Goal: Transaction & Acquisition: Purchase product/service

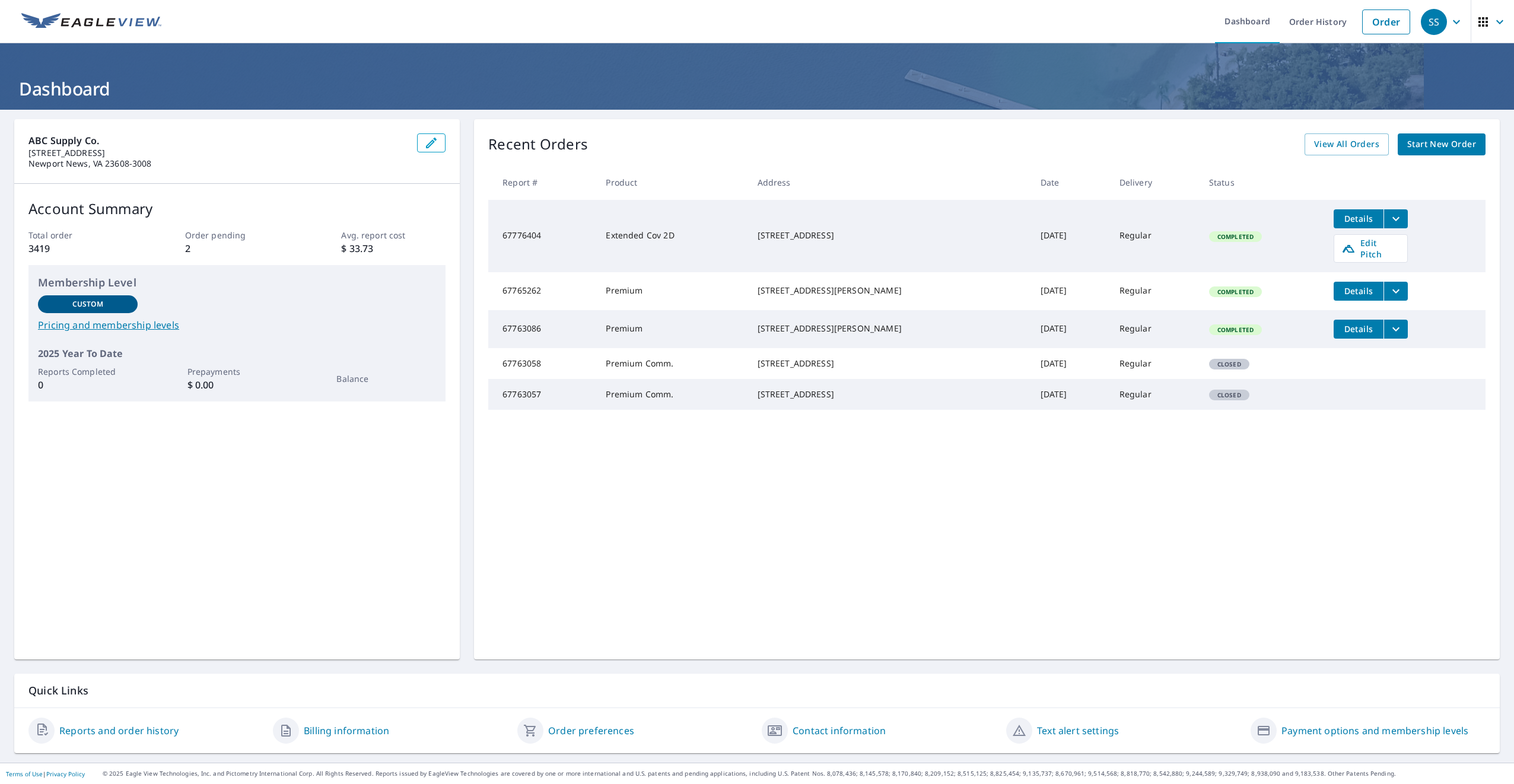
click at [1438, 148] on span "Start New Order" at bounding box center [1442, 144] width 69 height 15
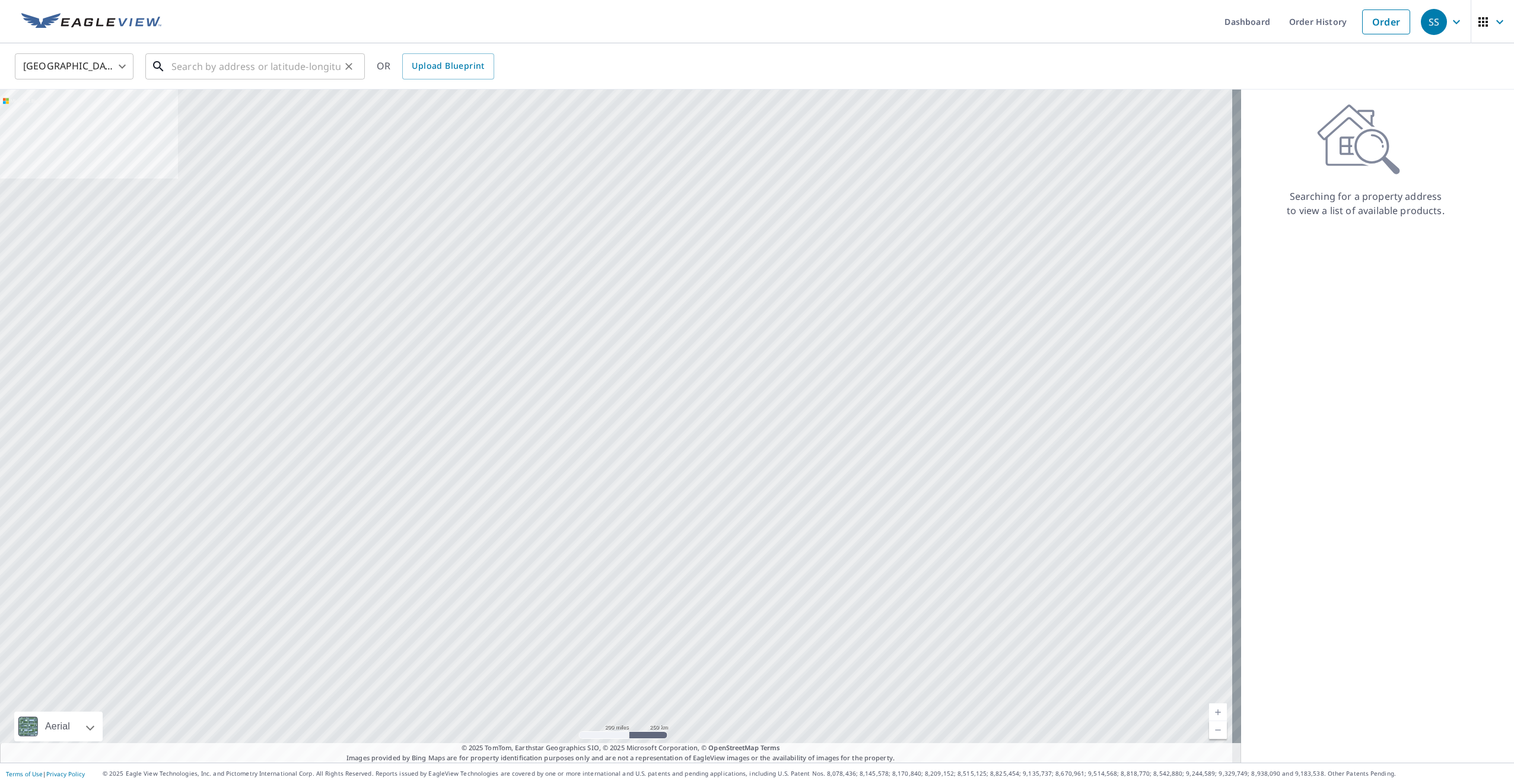
click at [222, 67] on input "text" at bounding box center [256, 66] width 169 height 34
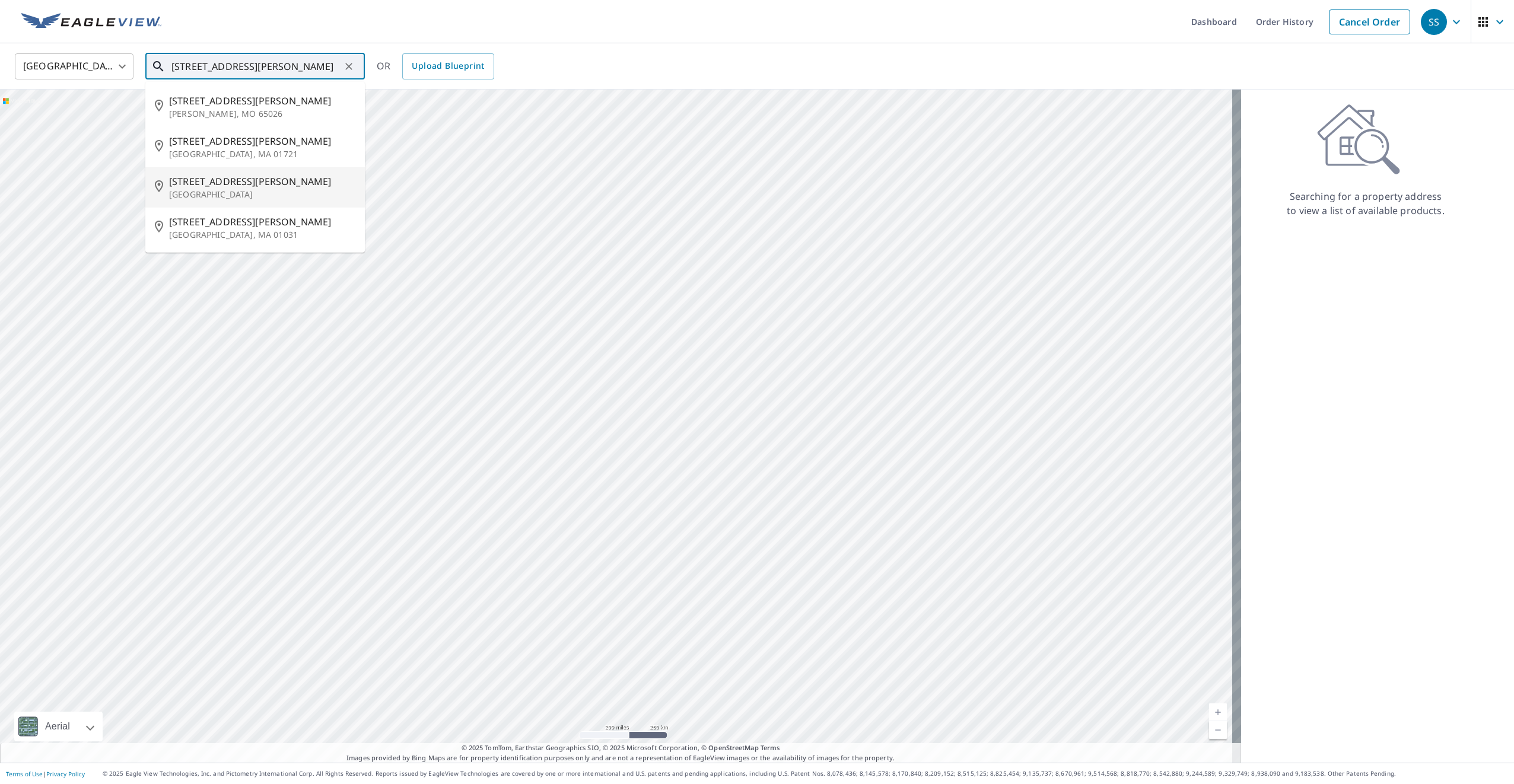
click at [227, 190] on p "[GEOGRAPHIC_DATA]" at bounding box center [262, 195] width 186 height 12
type input "[STREET_ADDRESS][PERSON_NAME]"
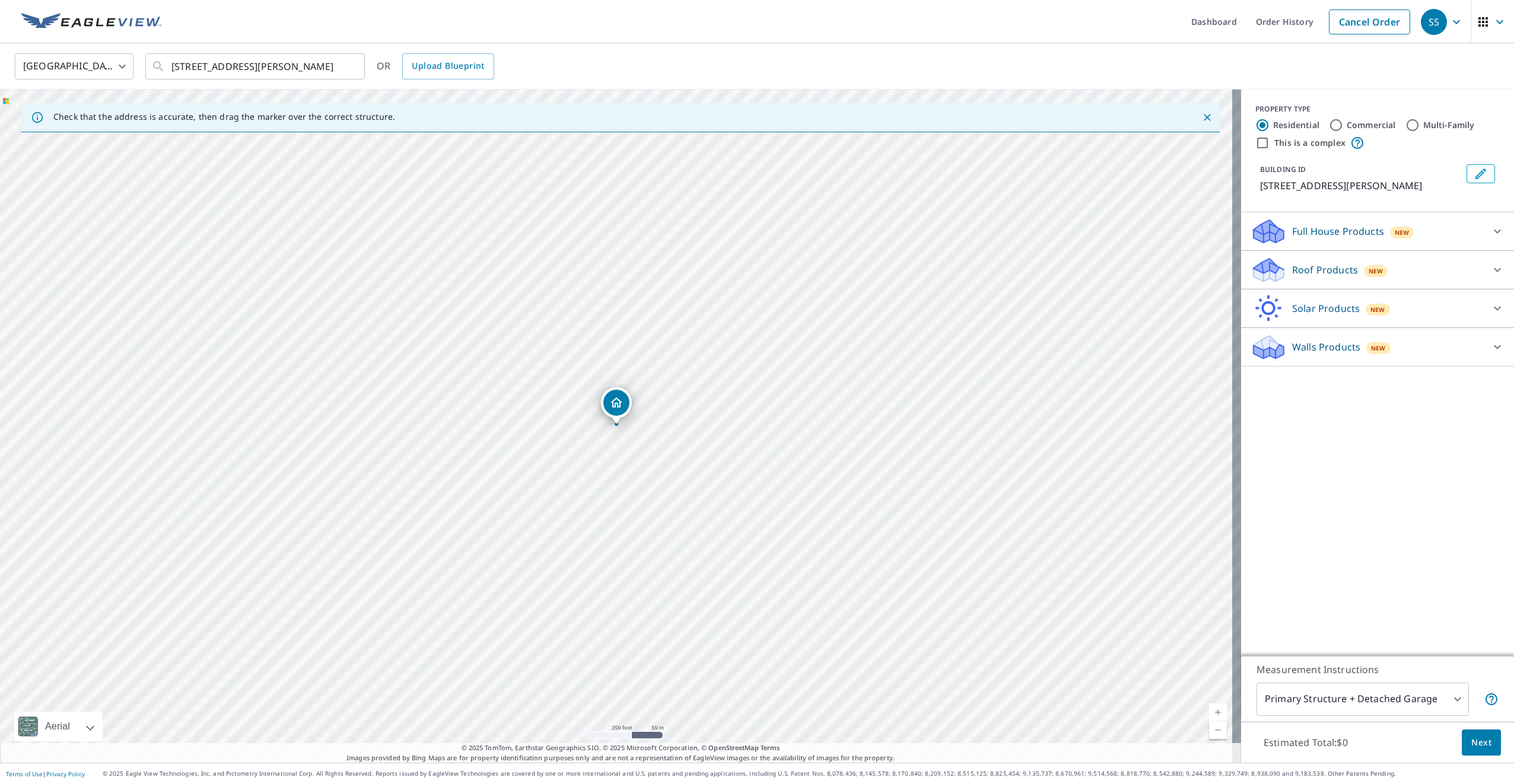
click at [1494, 232] on icon at bounding box center [1498, 231] width 7 height 4
click at [1308, 308] on p "Roof Products" at bounding box center [1325, 303] width 66 height 14
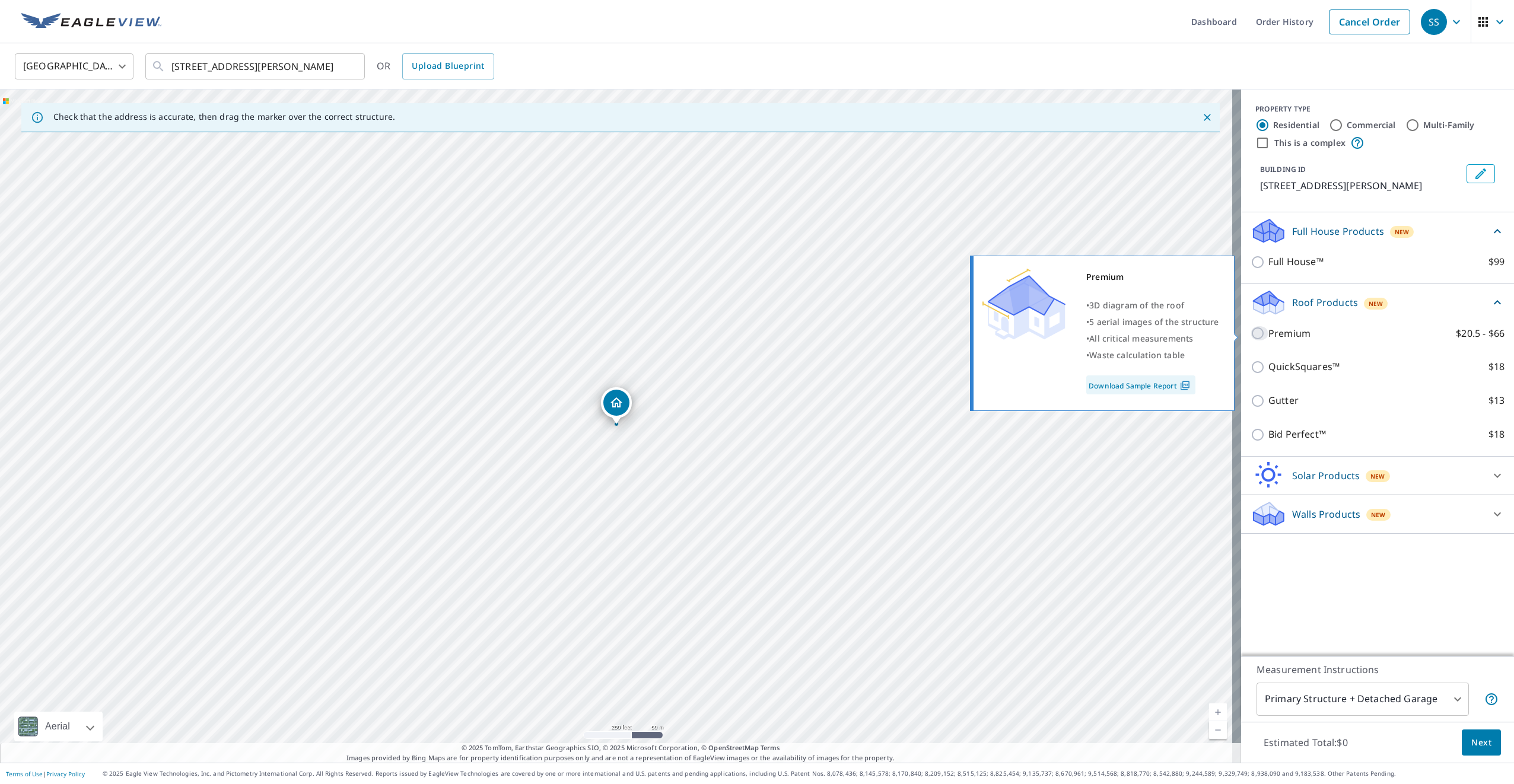
click at [1252, 335] on input "Premium $20.5 - $66" at bounding box center [1260, 333] width 18 height 14
checkbox input "true"
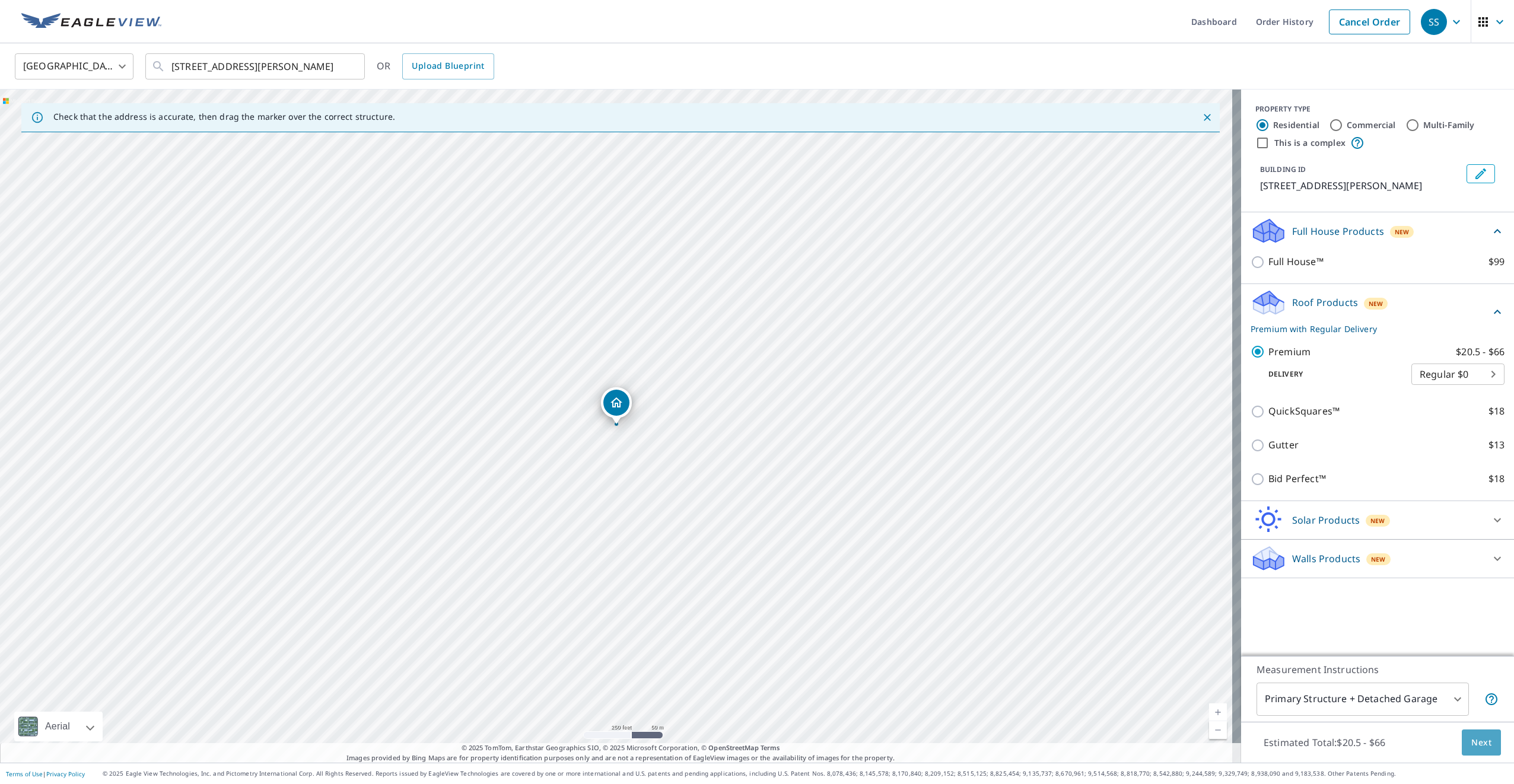
click at [1477, 743] on span "Next" at bounding box center [1481, 743] width 20 height 15
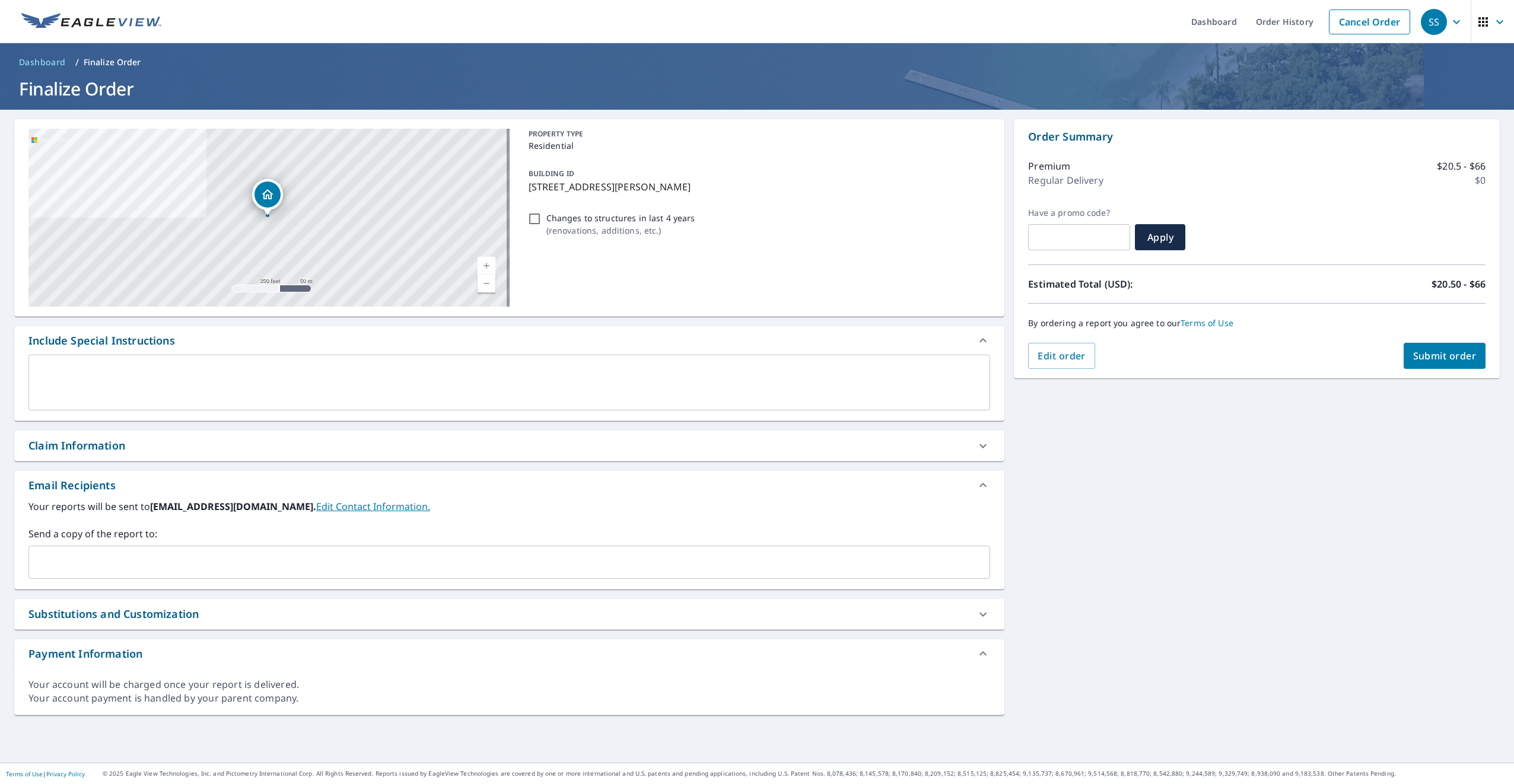
click at [114, 569] on input "text" at bounding box center [500, 562] width 934 height 22
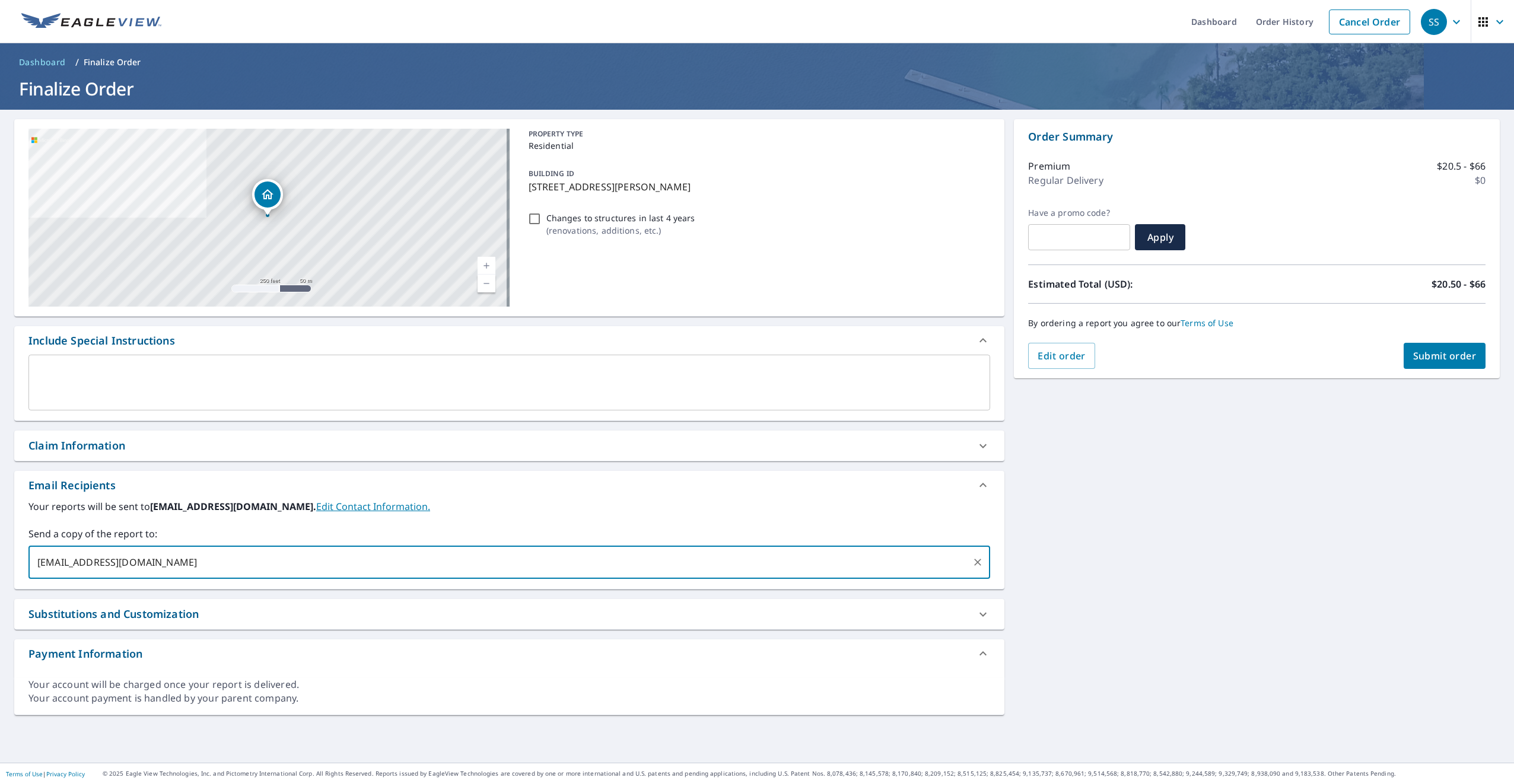
type input "[EMAIL_ADDRESS][DOMAIN_NAME]"
click at [46, 562] on span "[EMAIL_ADDRESS][DOMAIN_NAME]" at bounding box center [106, 563] width 142 height 11
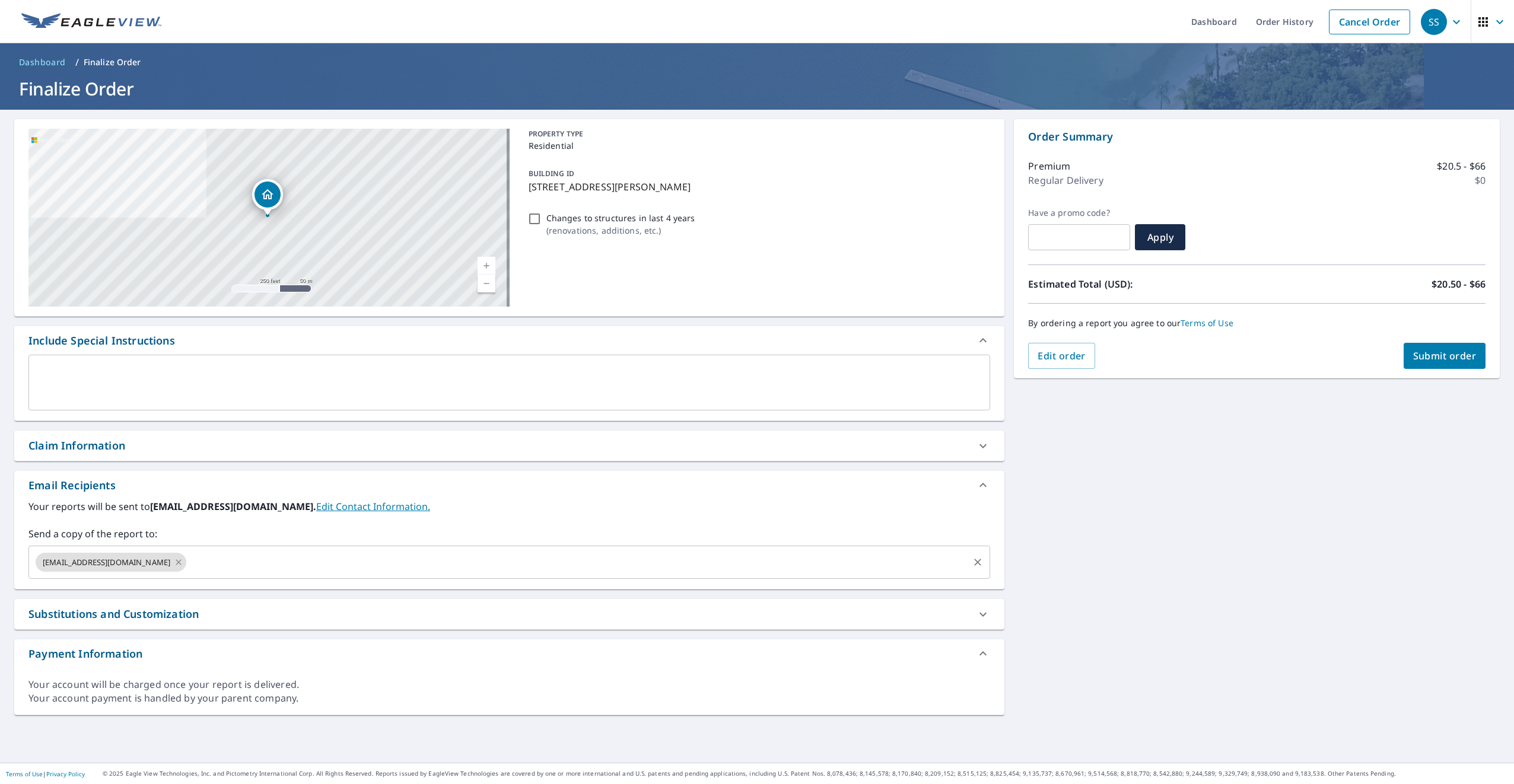
type input "r"
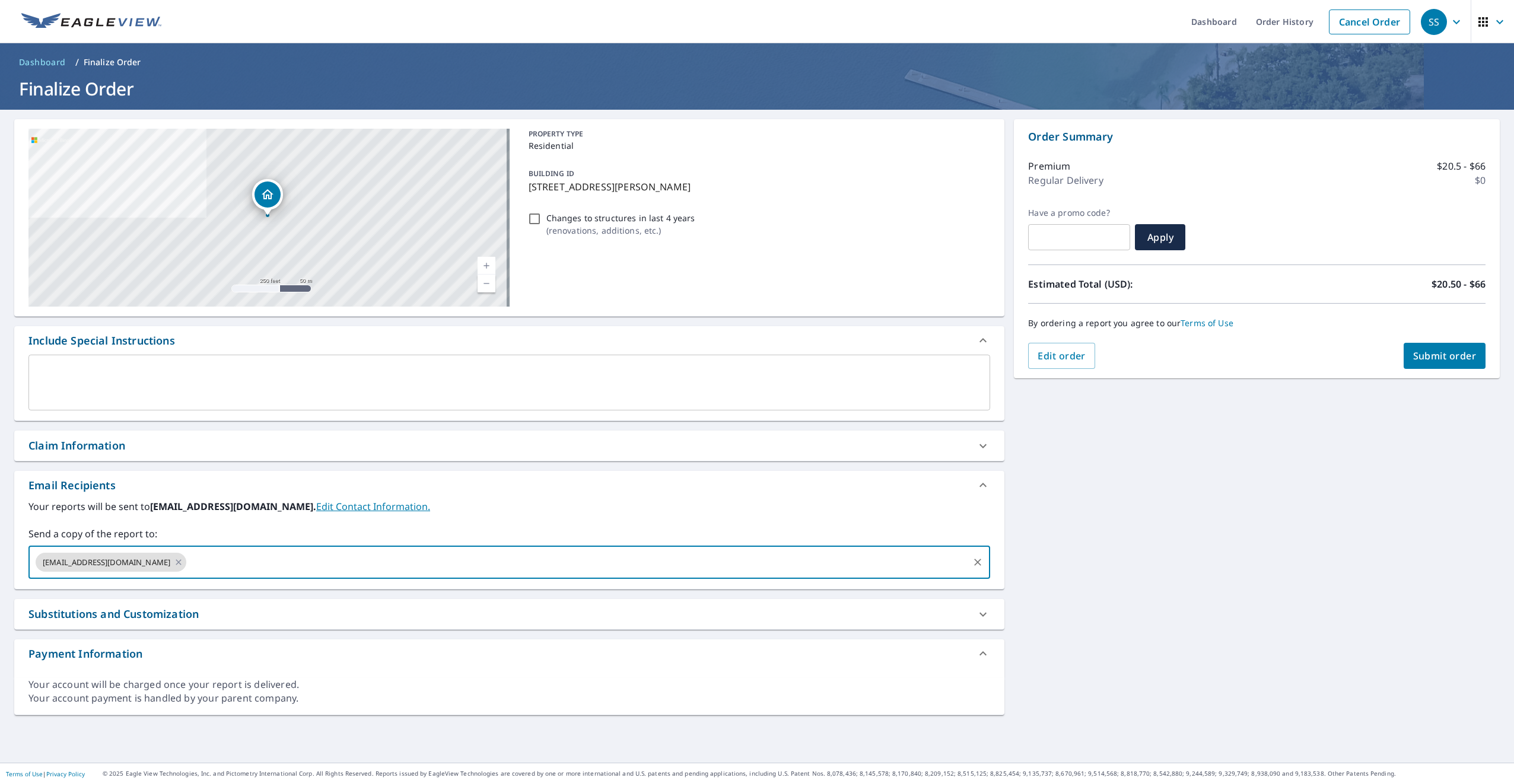
click at [51, 562] on span "[EMAIL_ADDRESS][DOMAIN_NAME]" at bounding box center [106, 563] width 142 height 11
click at [174, 559] on icon at bounding box center [178, 563] width 9 height 13
type input "[EMAIL_ADDRESS][DOMAIN_NAME]"
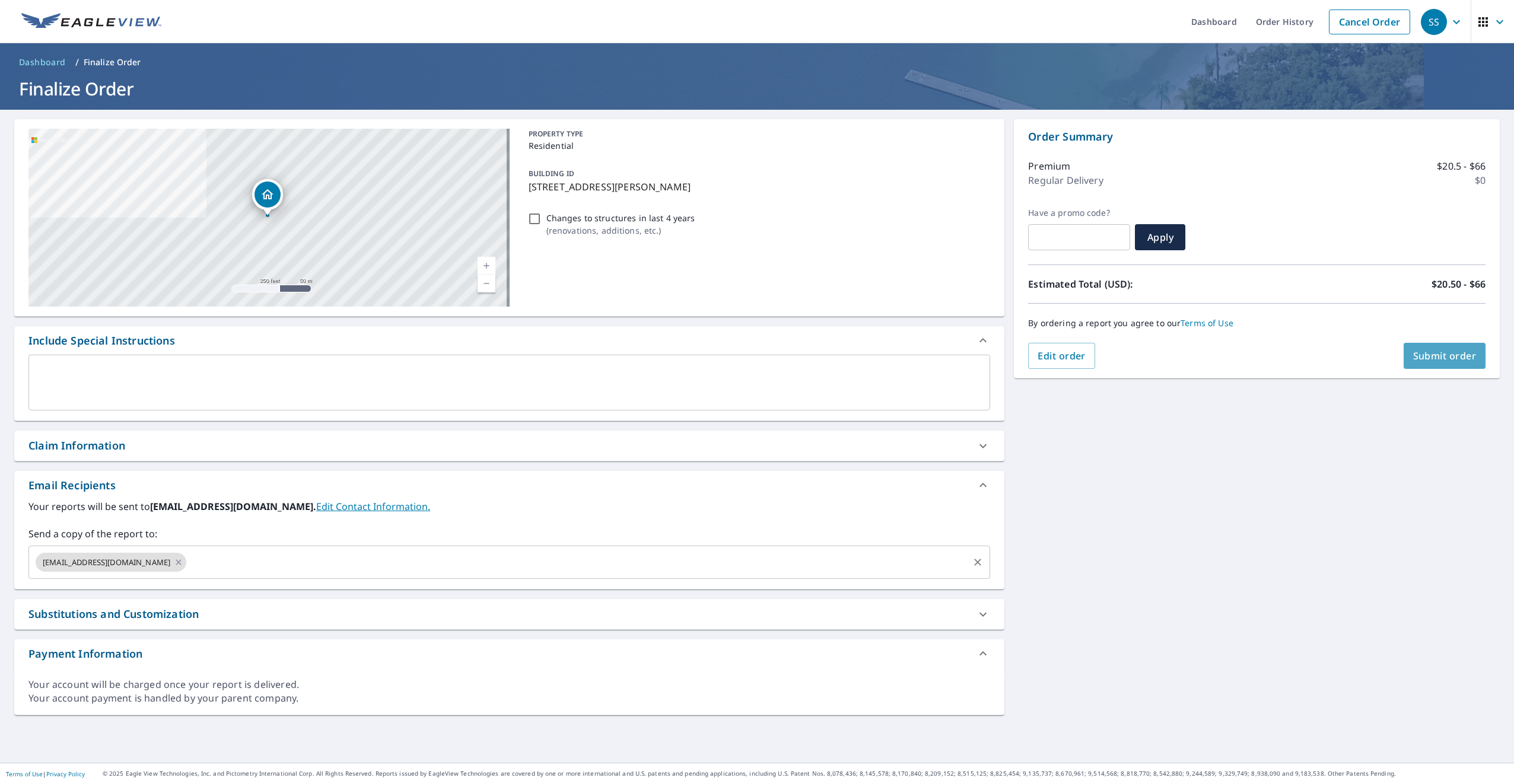
click at [1455, 356] on span "Submit order" at bounding box center [1445, 356] width 64 height 13
